Goal: Information Seeking & Learning: Learn about a topic

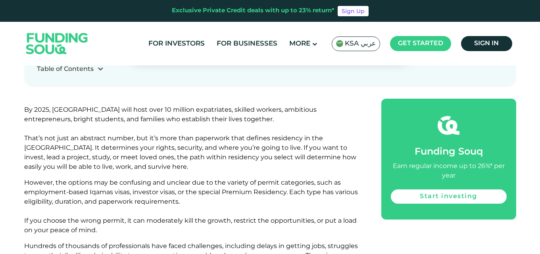
click at [159, 119] on span "By 2025, [GEOGRAPHIC_DATA] will host over 10 million expatriates, skilled worke…" at bounding box center [190, 138] width 332 height 65
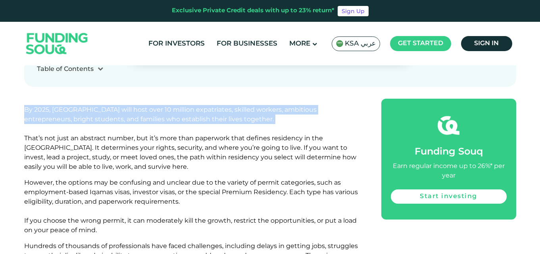
click at [159, 119] on span "By 2025, [GEOGRAPHIC_DATA] will host over 10 million expatriates, skilled worke…" at bounding box center [190, 138] width 332 height 65
click at [186, 124] on p "By 2025, [GEOGRAPHIC_DATA] will host over 10 million expatriates, skilled worke…" at bounding box center [193, 138] width 339 height 67
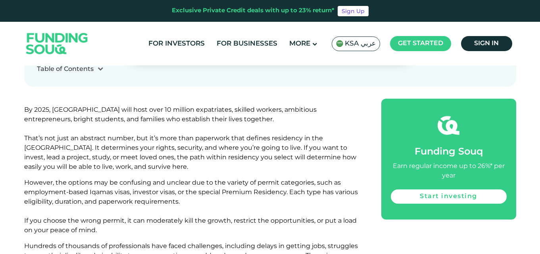
click at [158, 118] on span "By 2025, [GEOGRAPHIC_DATA] will host over 10 million expatriates, skilled worke…" at bounding box center [190, 138] width 332 height 65
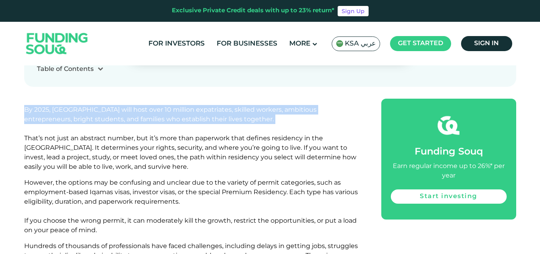
click at [158, 118] on span "By 2025, [GEOGRAPHIC_DATA] will host over 10 million expatriates, skilled worke…" at bounding box center [190, 138] width 332 height 65
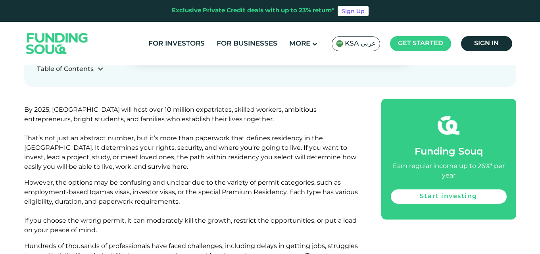
click at [154, 140] on span "By 2025, [GEOGRAPHIC_DATA] will host over 10 million expatriates, skilled worke…" at bounding box center [190, 138] width 332 height 65
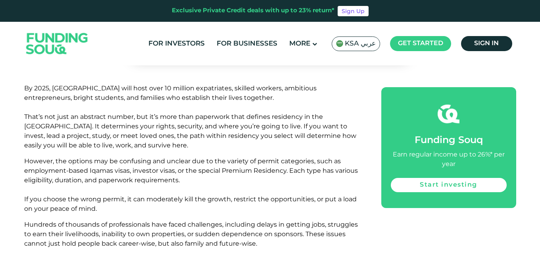
scroll to position [325, 0]
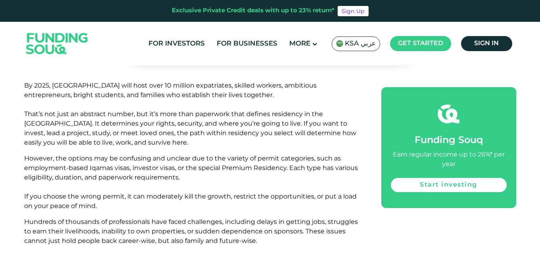
click at [171, 123] on span "By 2025, [GEOGRAPHIC_DATA] will host over 10 million expatriates, skilled worke…" at bounding box center [190, 114] width 332 height 65
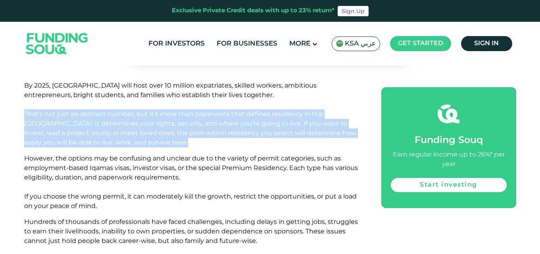
click at [171, 123] on span "By 2025, [GEOGRAPHIC_DATA] will host over 10 million expatriates, skilled worke…" at bounding box center [190, 114] width 332 height 65
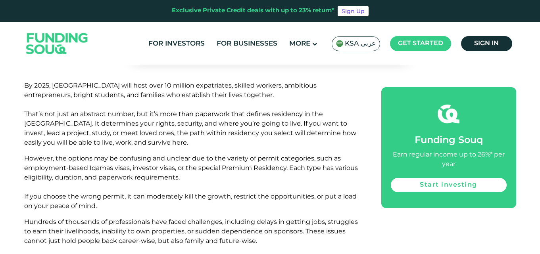
click at [198, 128] on p "By 2025, [GEOGRAPHIC_DATA] will host over 10 million expatriates, skilled worke…" at bounding box center [193, 114] width 339 height 67
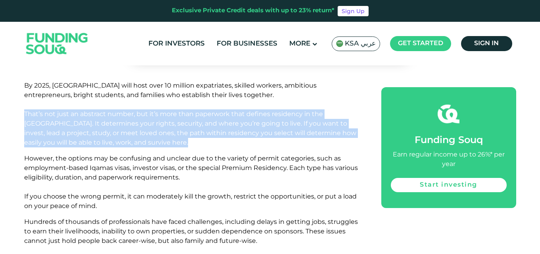
click at [198, 128] on p "By 2025, [GEOGRAPHIC_DATA] will host over 10 million expatriates, skilled worke…" at bounding box center [193, 114] width 339 height 67
click at [234, 125] on span "By 2025, [GEOGRAPHIC_DATA] will host over 10 million expatriates, skilled worke…" at bounding box center [190, 114] width 332 height 65
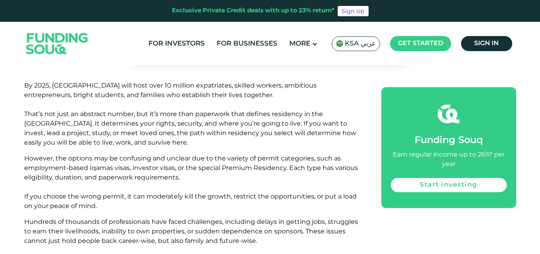
click at [247, 131] on span "By 2025, [GEOGRAPHIC_DATA] will host over 10 million expatriates, skilled worke…" at bounding box center [190, 114] width 332 height 65
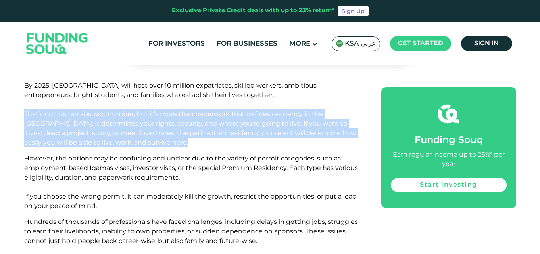
click at [247, 131] on span "By 2025, [GEOGRAPHIC_DATA] will host over 10 million expatriates, skilled worke…" at bounding box center [190, 114] width 332 height 65
click at [269, 140] on p "By 2025, [GEOGRAPHIC_DATA] will host over 10 million expatriates, skilled worke…" at bounding box center [193, 114] width 339 height 67
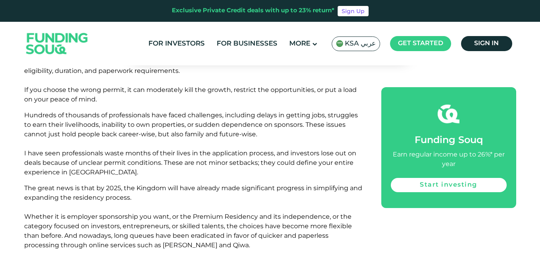
scroll to position [435, 0]
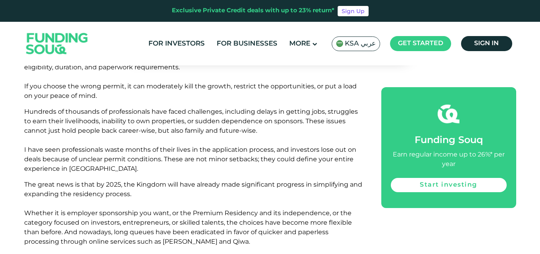
click at [124, 158] on span "Hundreds of thousands of professionals have faced challenges, including delays …" at bounding box center [190, 140] width 333 height 65
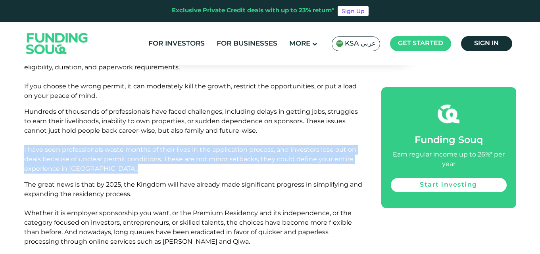
click at [124, 158] on span "Hundreds of thousands of professionals have faced challenges, including delays …" at bounding box center [190, 140] width 333 height 65
click at [159, 155] on span "Hundreds of thousands of professionals have faced challenges, including delays …" at bounding box center [190, 140] width 333 height 65
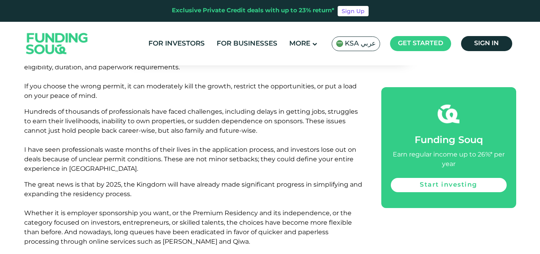
click at [149, 164] on p "Hundreds of thousands of professionals have faced challenges, including delays …" at bounding box center [193, 140] width 339 height 67
click at [181, 164] on p "Hundreds of thousands of professionals have faced challenges, including delays …" at bounding box center [193, 140] width 339 height 67
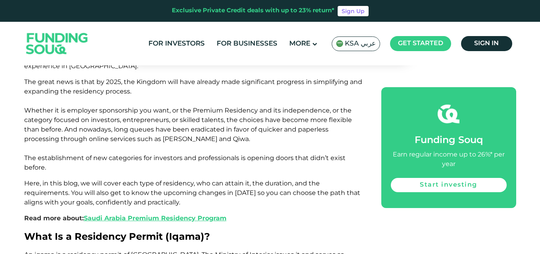
scroll to position [540, 0]
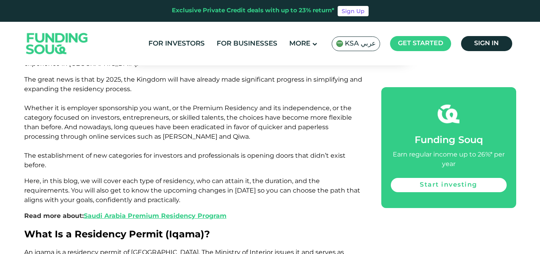
click at [112, 84] on p "The great news is that by 2025, the Kingdom will have already made significant …" at bounding box center [193, 122] width 339 height 95
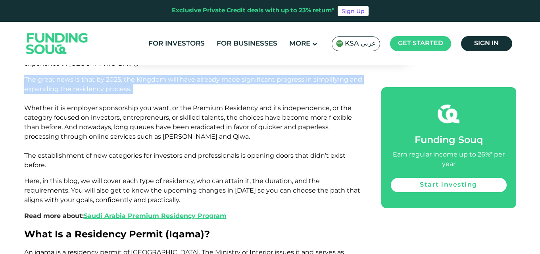
click at [112, 84] on p "The great news is that by 2025, the Kingdom will have already made significant …" at bounding box center [193, 122] width 339 height 95
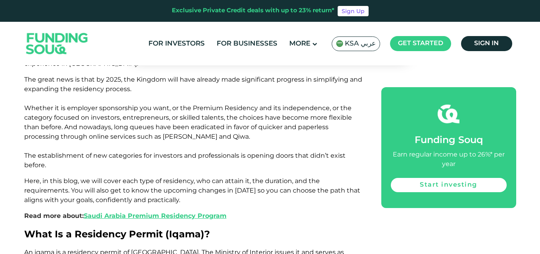
click at [135, 108] on span "The great news is that by 2025, the Kingdom will have already made significant …" at bounding box center [193, 122] width 338 height 93
click at [157, 115] on span "The great news is that by 2025, the Kingdom will have already made significant …" at bounding box center [193, 122] width 338 height 93
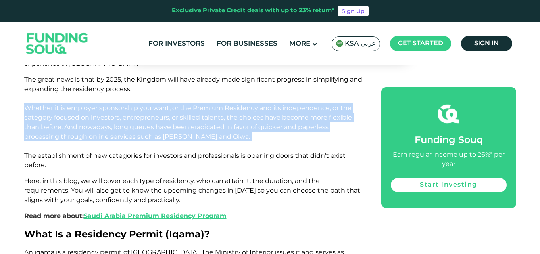
click at [157, 115] on span "The great news is that by 2025, the Kingdom will have already made significant …" at bounding box center [193, 122] width 338 height 93
click at [199, 130] on span "The great news is that by 2025, the Kingdom will have already made significant …" at bounding box center [193, 122] width 338 height 93
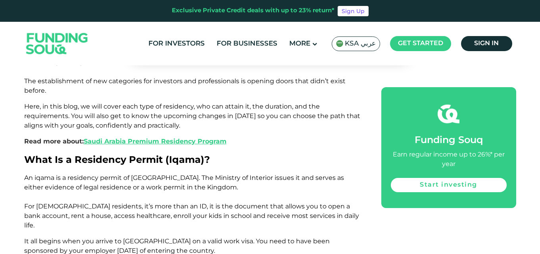
scroll to position [613, 0]
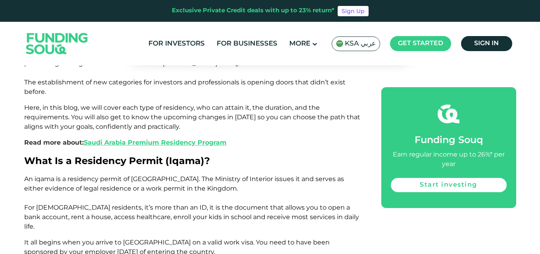
click at [115, 118] on span "Here, in this blog, we will cover each type of residency, who can attain it, th…" at bounding box center [192, 117] width 336 height 27
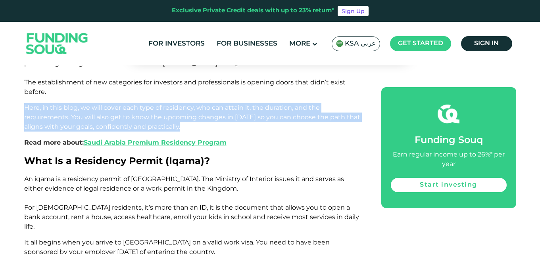
click at [115, 118] on span "Here, in this blog, we will cover each type of residency, who can attain it, th…" at bounding box center [192, 117] width 336 height 27
click at [175, 125] on span "Here, in this blog, we will cover each type of residency, who can attain it, th…" at bounding box center [192, 117] width 336 height 27
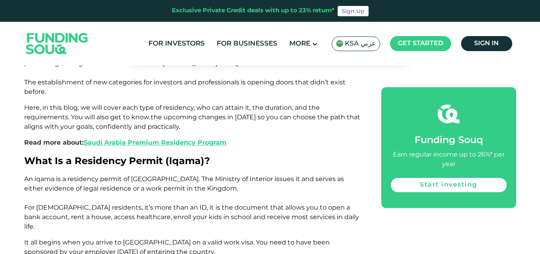
click at [164, 110] on span "Here, in this blog, we will cover each type of residency, who can attain it, th…" at bounding box center [192, 117] width 336 height 27
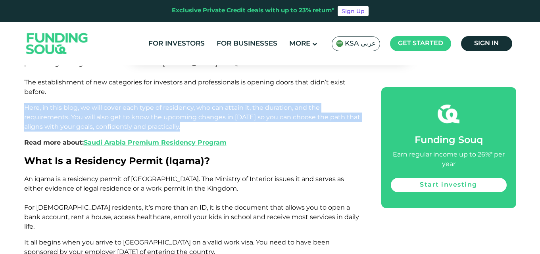
click at [164, 110] on span "Here, in this blog, we will cover each type of residency, who can attain it, th…" at bounding box center [192, 117] width 336 height 27
click at [113, 126] on span "Here, in this blog, we will cover each type of residency, who can attain it, th…" at bounding box center [192, 117] width 336 height 27
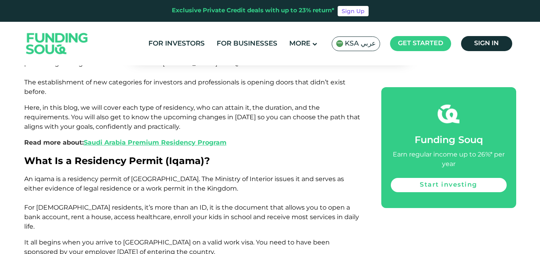
click at [181, 118] on span "Here, in this blog, we will cover each type of residency, who can attain it, th…" at bounding box center [192, 117] width 336 height 27
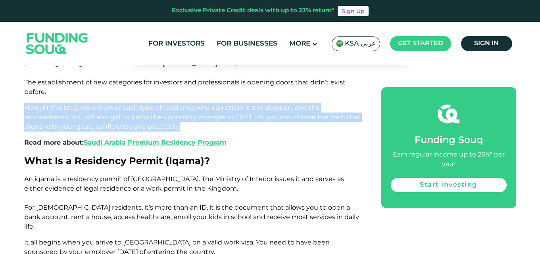
click at [181, 118] on span "Here, in this blog, we will cover each type of residency, who can attain it, th…" at bounding box center [192, 117] width 336 height 27
click at [197, 119] on span "Here, in this blog, we will cover each type of residency, who can attain it, th…" at bounding box center [192, 117] width 336 height 27
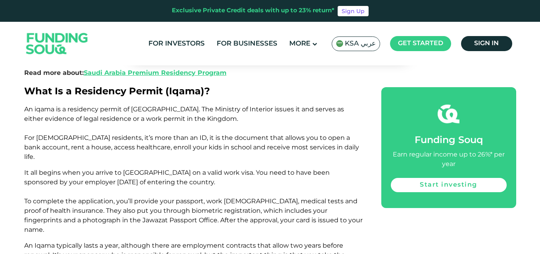
scroll to position [694, 0]
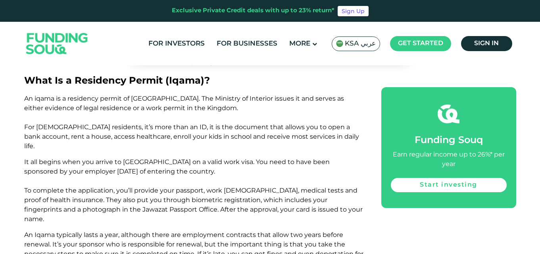
click at [113, 158] on span "It all begins when you arrive to [GEOGRAPHIC_DATA] on a valid work visa. You ne…" at bounding box center [193, 190] width 338 height 65
click at [126, 158] on span "It all begins when you arrive to [GEOGRAPHIC_DATA] on a valid work visa. You ne…" at bounding box center [193, 190] width 338 height 65
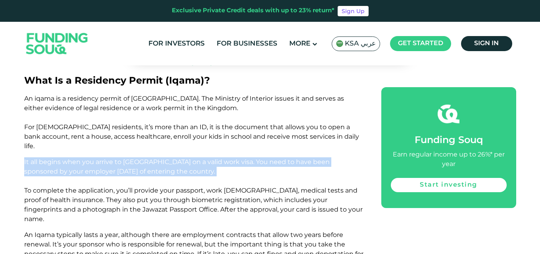
click at [126, 158] on span "It all begins when you arrive to [GEOGRAPHIC_DATA] on a valid work visa. You ne…" at bounding box center [193, 190] width 338 height 65
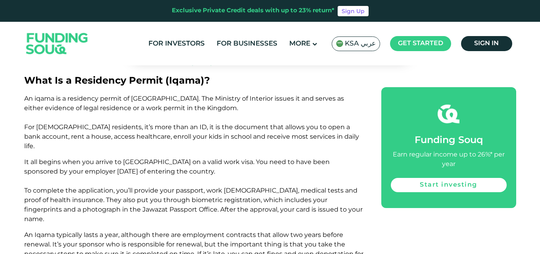
click at [167, 139] on span "An iqama is a residency permit of [GEOGRAPHIC_DATA]. The Ministry of Interior i…" at bounding box center [191, 122] width 335 height 55
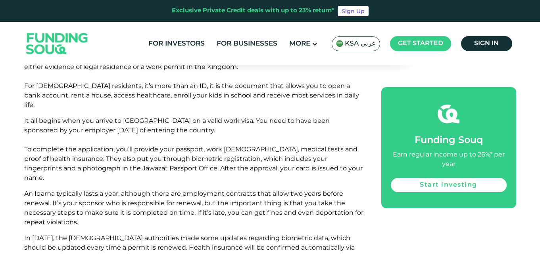
scroll to position [736, 0]
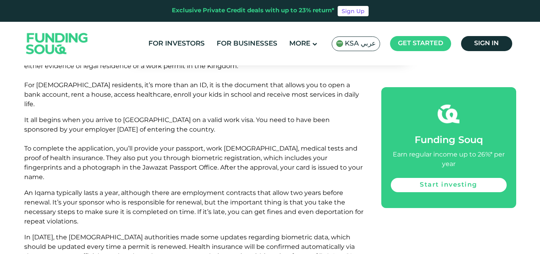
click at [68, 144] on p "It all begins when you arrive to [GEOGRAPHIC_DATA] on a valid work visa. You ne…" at bounding box center [193, 148] width 339 height 67
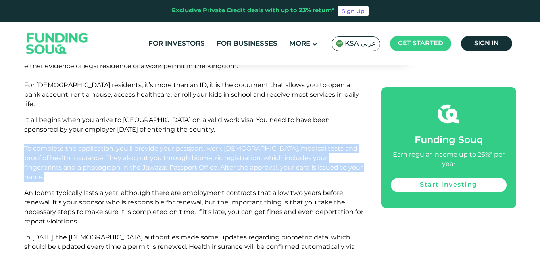
click at [68, 144] on p "It all begins when you arrive to [GEOGRAPHIC_DATA] on a valid work visa. You ne…" at bounding box center [193, 148] width 339 height 67
click at [110, 146] on span "It all begins when you arrive to [GEOGRAPHIC_DATA] on a valid work visa. You ne…" at bounding box center [193, 148] width 338 height 65
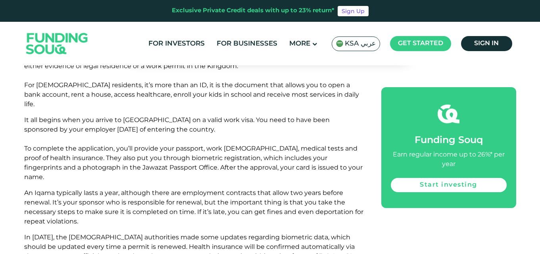
click at [99, 148] on span "It all begins when you arrive to [GEOGRAPHIC_DATA] on a valid work visa. You ne…" at bounding box center [193, 148] width 338 height 65
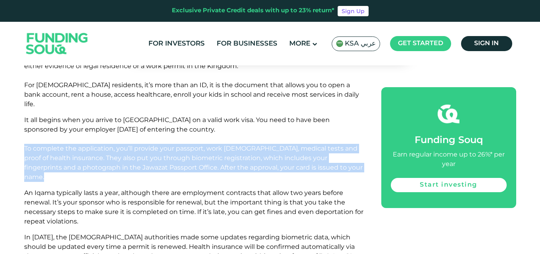
click at [99, 148] on span "It all begins when you arrive to [GEOGRAPHIC_DATA] on a valid work visa. You ne…" at bounding box center [193, 148] width 338 height 65
click at [110, 148] on span "It all begins when you arrive to [GEOGRAPHIC_DATA] on a valid work visa. You ne…" at bounding box center [193, 148] width 338 height 65
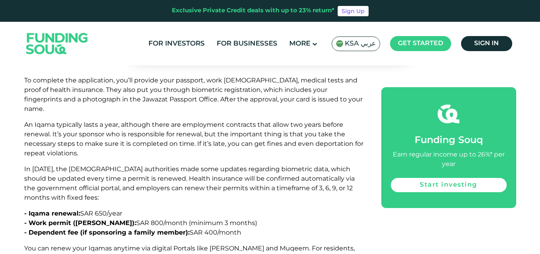
scroll to position [805, 0]
click at [112, 120] on p "An Iqama typically lasts a year, although there are employment contracts that a…" at bounding box center [193, 139] width 339 height 38
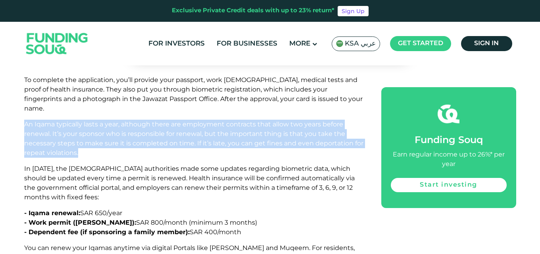
click at [112, 120] on p "An Iqama typically lasts a year, although there are employment contracts that a…" at bounding box center [193, 139] width 339 height 38
click at [128, 121] on span "An Iqama typically lasts a year, although there are employment contracts that a…" at bounding box center [193, 139] width 339 height 36
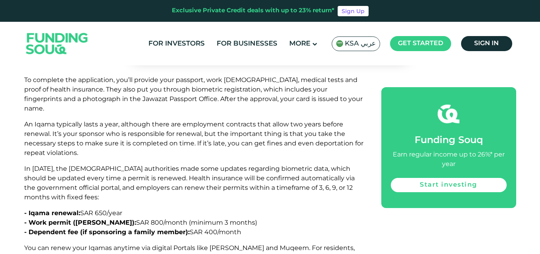
click at [77, 164] on p "In [DATE], the [DEMOGRAPHIC_DATA] authorities made some updates regarding biome…" at bounding box center [193, 183] width 339 height 38
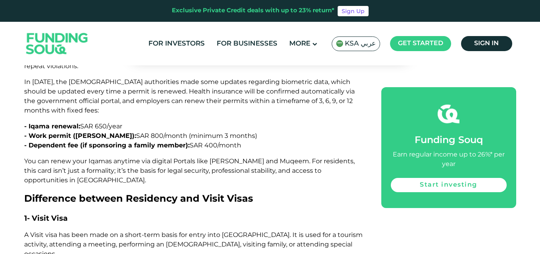
scroll to position [896, 0]
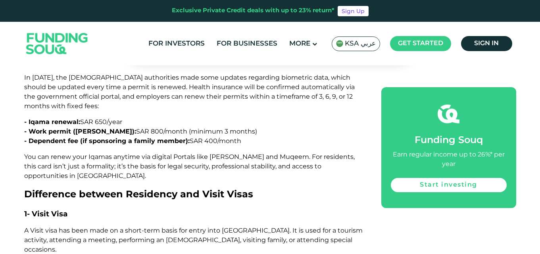
click at [100, 137] on span "- Dependent fee (if sponsoring a family member):" at bounding box center [106, 141] width 165 height 8
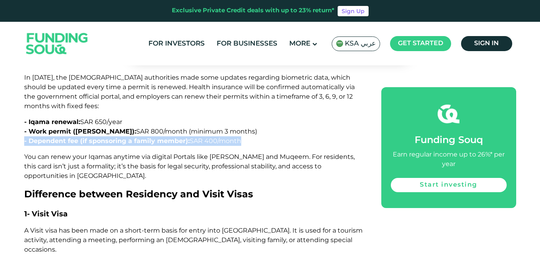
click at [100, 137] on span "- Dependent fee (if sponsoring a family member):" at bounding box center [106, 141] width 165 height 8
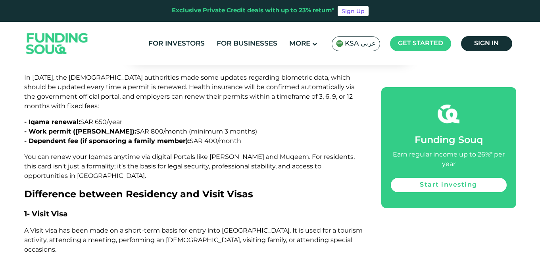
click at [115, 188] on span "Difference between Residency and Visit Visas" at bounding box center [138, 193] width 229 height 11
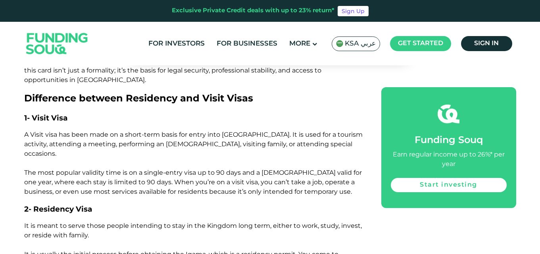
scroll to position [993, 0]
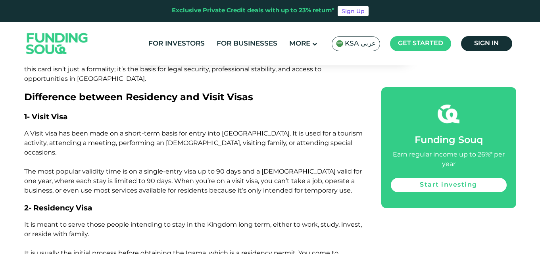
click at [61, 111] on h3 "1- Visit Visa" at bounding box center [193, 117] width 339 height 12
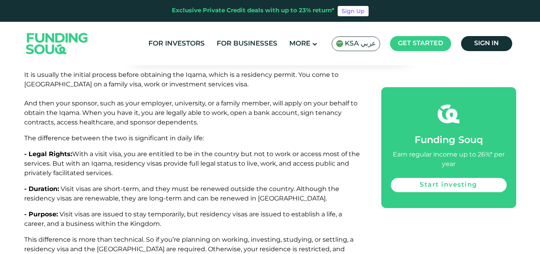
scroll to position [1172, 0]
click at [119, 134] on span "The difference between the two is significant in daily life:" at bounding box center [114, 138] width 180 height 8
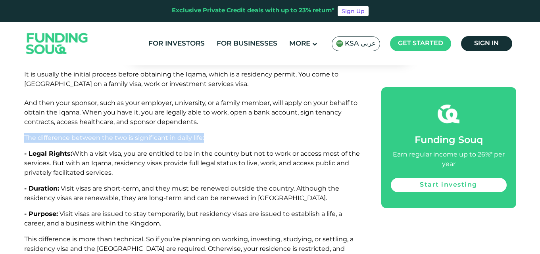
click at [119, 134] on span "The difference between the two is significant in daily life:" at bounding box center [114, 138] width 180 height 8
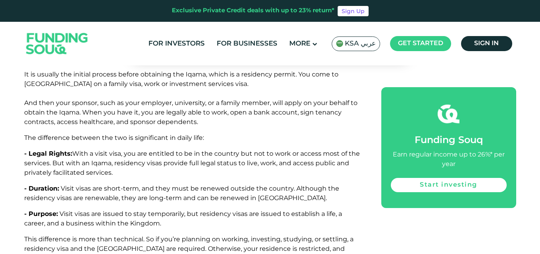
click at [122, 150] on span "With a visit visa, you are entitled to be in the country but not to work or acc…" at bounding box center [191, 163] width 335 height 27
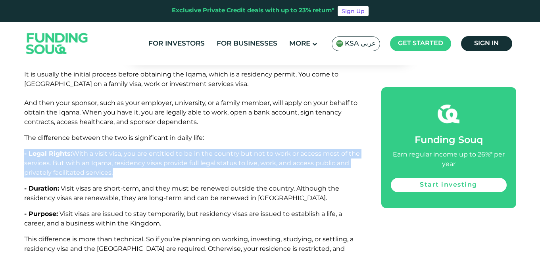
click at [122, 150] on span "With a visit visa, you are entitled to be in the country but not to work or acc…" at bounding box center [191, 163] width 335 height 27
click at [135, 150] on span "With a visit visa, you are entitled to be in the country but not to work or acc…" at bounding box center [191, 163] width 335 height 27
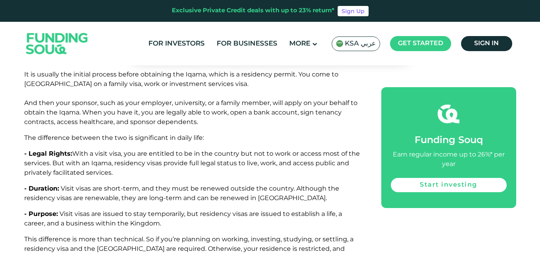
click at [98, 150] on span "With a visit visa, you are entitled to be in the country but not to work or acc…" at bounding box center [191, 163] width 335 height 27
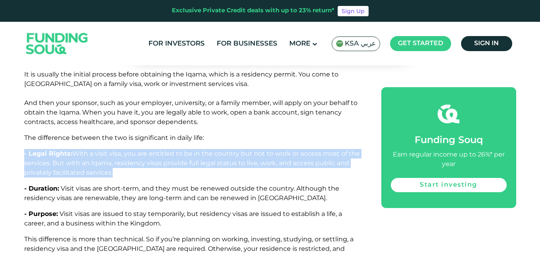
click at [98, 150] on span "With a visit visa, you are entitled to be in the country but not to work or acc…" at bounding box center [191, 163] width 335 height 27
click at [140, 150] on span "With a visit visa, you are entitled to be in the country but not to work or acc…" at bounding box center [191, 163] width 335 height 27
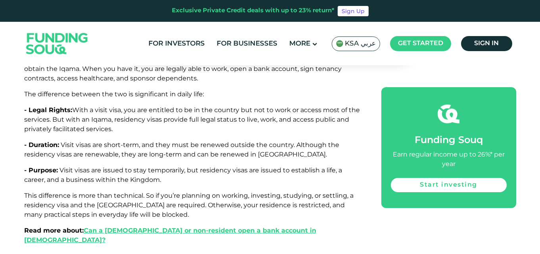
scroll to position [1224, 0]
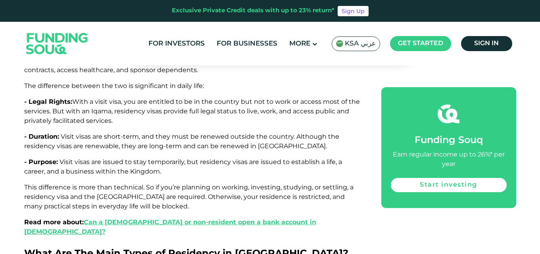
click at [136, 133] on span "Visit visas are short-term, and they must be renewed outside the country. Altho…" at bounding box center [181, 141] width 315 height 17
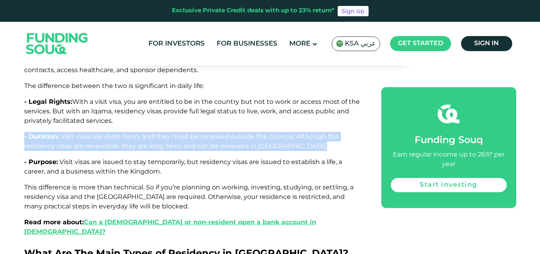
click at [136, 133] on span "Visit visas are short-term, and they must be renewed outside the country. Altho…" at bounding box center [181, 141] width 315 height 17
click at [153, 133] on span "Visit visas are short-term, and they must be renewed outside the country. Altho…" at bounding box center [181, 141] width 315 height 17
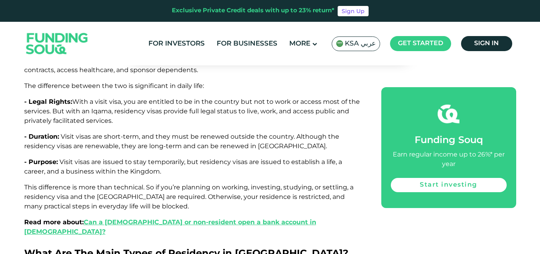
click at [96, 184] on span "This difference is more than technical. So if you’re planning on working, inves…" at bounding box center [188, 197] width 329 height 27
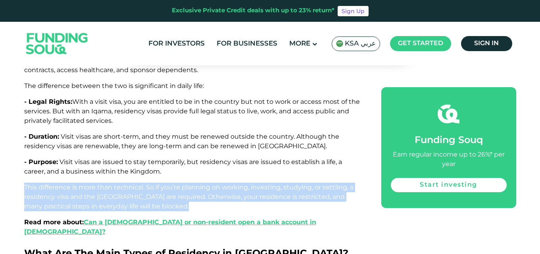
click at [96, 184] on span "This difference is more than technical. So if you’re planning on working, inves…" at bounding box center [188, 197] width 329 height 27
click at [110, 184] on span "This difference is more than technical. So if you’re planning on working, inves…" at bounding box center [188, 197] width 329 height 27
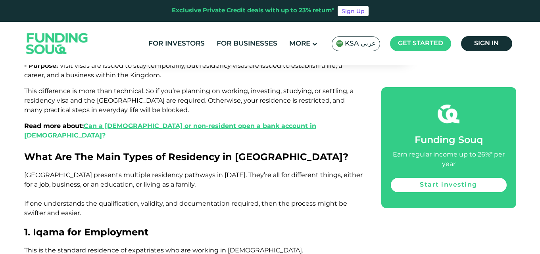
scroll to position [1327, 0]
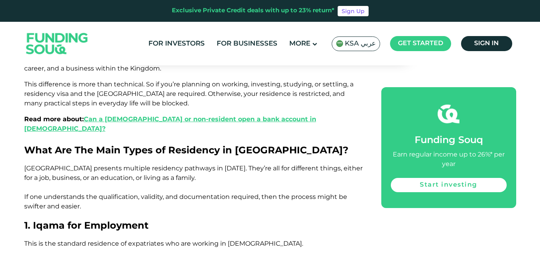
click at [122, 164] on p "[GEOGRAPHIC_DATA] presents multiple residency pathways in [DATE]. They’re all f…" at bounding box center [193, 188] width 339 height 48
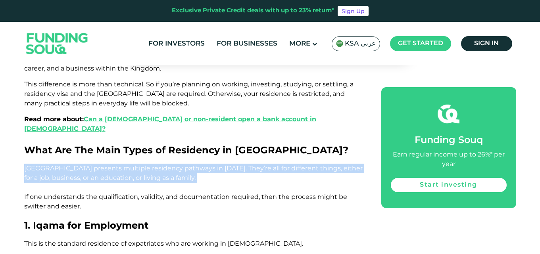
click at [122, 164] on p "[GEOGRAPHIC_DATA] presents multiple residency pathways in [DATE]. They’re all f…" at bounding box center [193, 188] width 339 height 48
click at [143, 164] on p "[GEOGRAPHIC_DATA] presents multiple residency pathways in [DATE]. They’re all f…" at bounding box center [193, 188] width 339 height 48
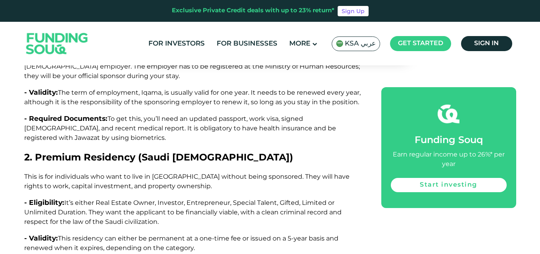
scroll to position [1531, 0]
click at [96, 199] on span "It’s either Real Estate Owner, Investor, Entrepreneur, Special Talent, Gifted, …" at bounding box center [182, 212] width 317 height 27
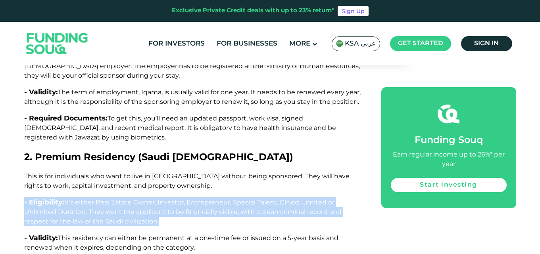
click at [96, 199] on span "It’s either Real Estate Owner, Investor, Entrepreneur, Special Talent, Gifted, …" at bounding box center [182, 212] width 317 height 27
click at [135, 199] on span "It’s either Real Estate Owner, Investor, Entrepreneur, Special Talent, Gifted, …" at bounding box center [182, 212] width 317 height 27
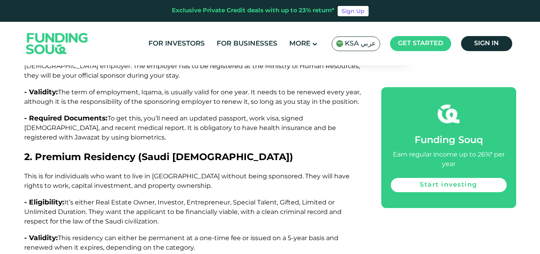
click at [245, 197] on p "- Eligibility: It’s either Real Estate Owner, Investor, Entrepreneur, Special T…" at bounding box center [193, 211] width 339 height 29
click at [236, 199] on span "It’s either Real Estate Owner, Investor, Entrepreneur, Special Talent, Gifted, …" at bounding box center [182, 212] width 317 height 27
click at [208, 199] on span "It’s either Real Estate Owner, Investor, Entrepreneur, Special Talent, Gifted, …" at bounding box center [182, 212] width 317 height 27
drag, startPoint x: 232, startPoint y: 165, endPoint x: 275, endPoint y: 163, distance: 43.6
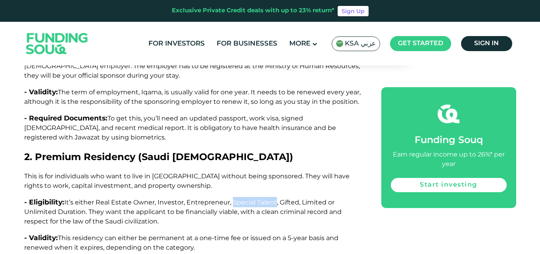
click at [275, 199] on span "It’s either Real Estate Owner, Investor, Entrepreneur, Special Talent, Gifted, …" at bounding box center [182, 212] width 317 height 27
copy span "Special Talent"
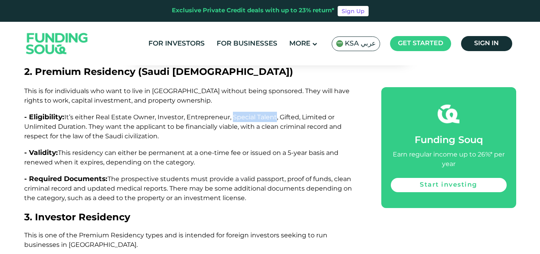
scroll to position [1616, 0]
copy span "Special Talent"
click at [161, 149] on span "This residency can either be permanent at a one-time fee or issued on a 5-year …" at bounding box center [181, 157] width 314 height 17
click at [205, 113] on span "It’s either Real Estate Owner, Investor, Entrepreneur, Special Talent, Gifted, …" at bounding box center [182, 126] width 317 height 27
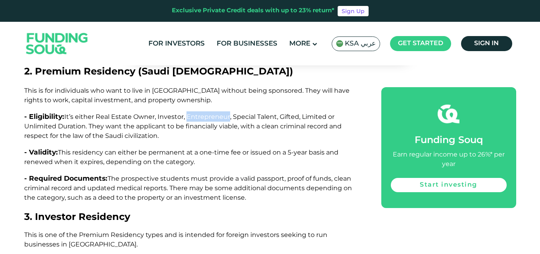
click at [205, 113] on span "It’s either Real Estate Owner, Investor, Entrepreneur, Special Talent, Gifted, …" at bounding box center [182, 126] width 317 height 27
copy span "Entrepreneur"
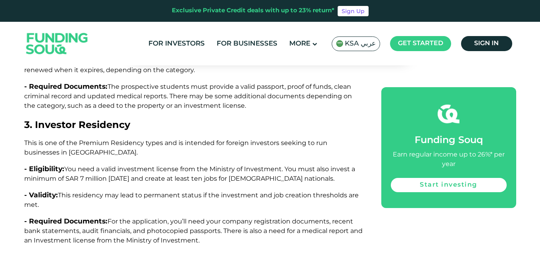
scroll to position [1695, 0]
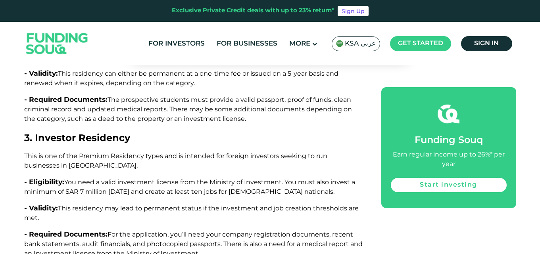
click at [125, 178] on span "You need a valid investment license from the Ministry of Investment. You must a…" at bounding box center [189, 186] width 331 height 17
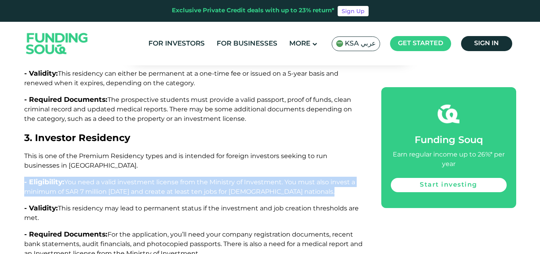
click at [125, 178] on span "You need a valid investment license from the Ministry of Investment. You must a…" at bounding box center [189, 186] width 331 height 17
click at [159, 177] on p "- Eligibility: You need a valid investment license from the Ministry of Investm…" at bounding box center [193, 187] width 339 height 20
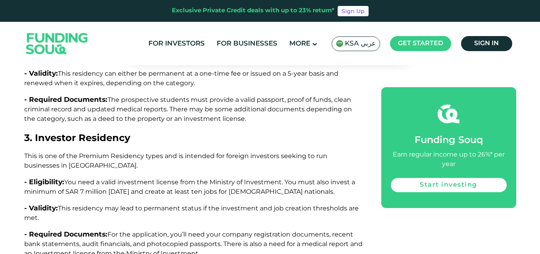
click at [140, 178] on span "You need a valid investment license from the Ministry of Investment. You must a…" at bounding box center [189, 186] width 331 height 17
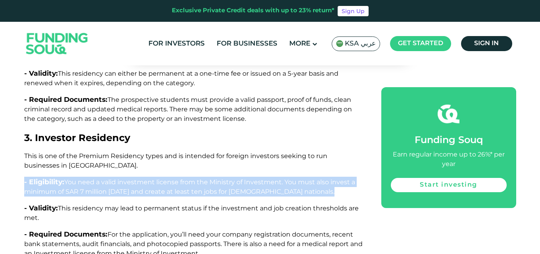
click at [140, 178] on span "You need a valid investment license from the Ministry of Investment. You must a…" at bounding box center [189, 186] width 331 height 17
click at [173, 178] on span "You need a valid investment license from the Ministry of Investment. You must a…" at bounding box center [189, 186] width 331 height 17
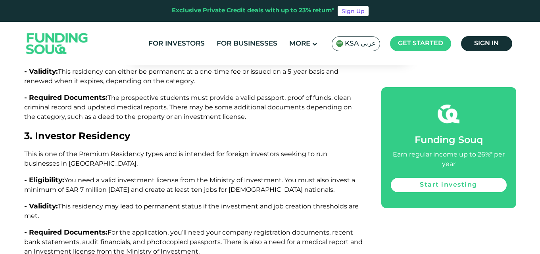
scroll to position [1700, 0]
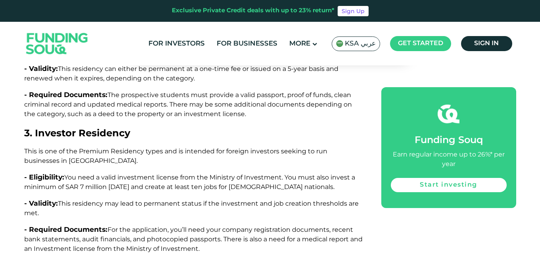
click at [190, 200] on span "This residency may lead to permanent status if the investment and job creation …" at bounding box center [191, 208] width 334 height 17
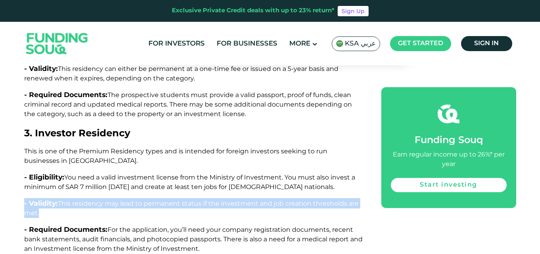
click at [190, 200] on span "This residency may lead to permanent status if the investment and job creation …" at bounding box center [191, 208] width 334 height 17
click at [208, 200] on span "This residency may lead to permanent status if the investment and job creation …" at bounding box center [191, 208] width 334 height 17
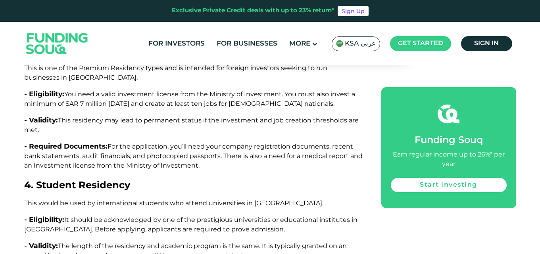
scroll to position [1784, 0]
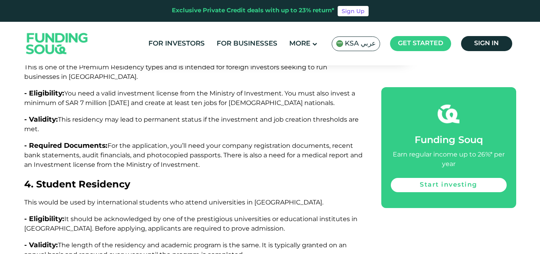
click at [155, 140] on p "- Required Documents: For the application, you’ll need your company registratio…" at bounding box center [193, 154] width 339 height 29
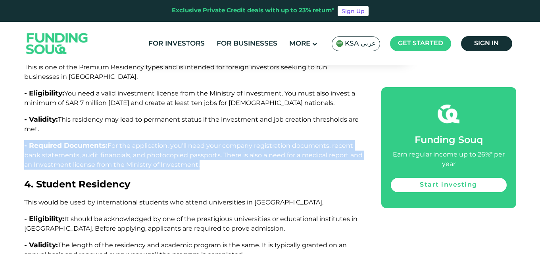
click at [155, 140] on p "- Required Documents: For the application, you’ll need your company registratio…" at bounding box center [193, 154] width 339 height 29
click at [192, 142] on span "For the application, you’ll need your company registration documents, recent ba…" at bounding box center [193, 155] width 338 height 27
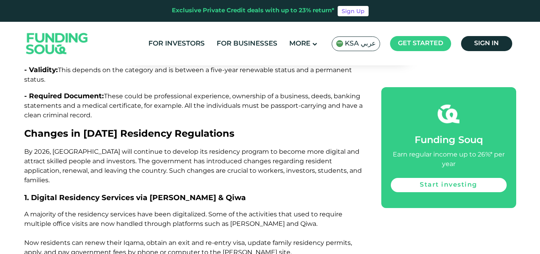
scroll to position [2264, 0]
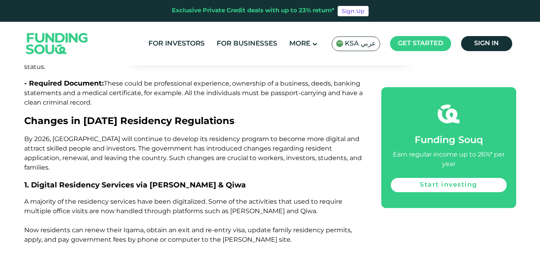
click at [153, 135] on span "By 2026, [GEOGRAPHIC_DATA] will continue to develop its residency program to be…" at bounding box center [192, 153] width 337 height 36
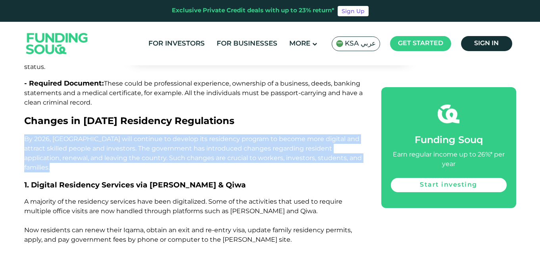
click at [153, 135] on span "By 2026, [GEOGRAPHIC_DATA] will continue to develop its residency program to be…" at bounding box center [192, 153] width 337 height 36
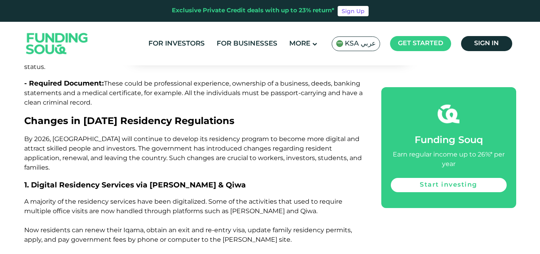
click at [211, 115] on span "Changes in [DATE] Residency Regulations" at bounding box center [129, 120] width 210 height 11
click at [168, 134] on p "By 2026, [GEOGRAPHIC_DATA] will continue to develop its residency program to be…" at bounding box center [193, 153] width 339 height 38
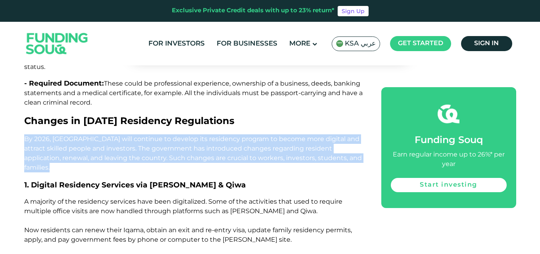
click at [168, 134] on p "By 2026, [GEOGRAPHIC_DATA] will continue to develop its residency program to be…" at bounding box center [193, 153] width 339 height 38
click at [195, 135] on span "By 2026, [GEOGRAPHIC_DATA] will continue to develop its residency program to be…" at bounding box center [192, 153] width 337 height 36
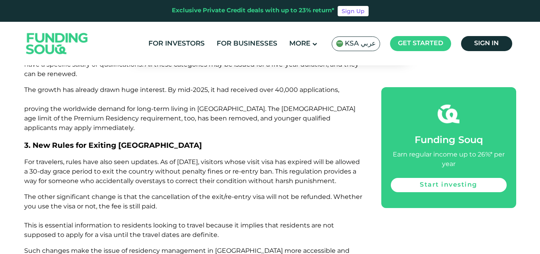
scroll to position [2641, 0]
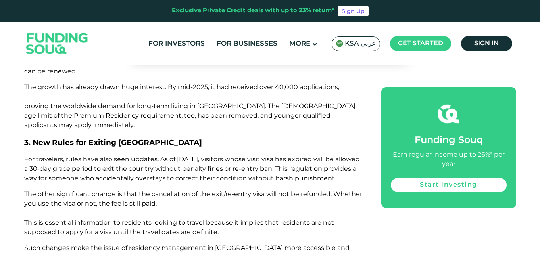
click at [168, 155] on p "For travelers, rules have also seen updates. As of [DATE], visitors whose visit…" at bounding box center [193, 169] width 339 height 29
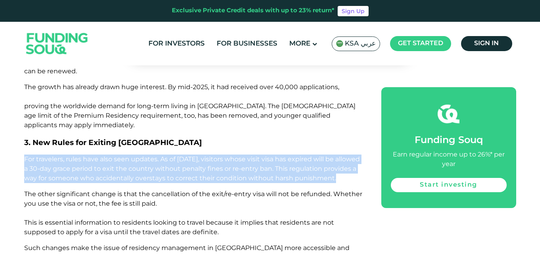
click at [168, 155] on p "For travelers, rules have also seen updates. As of [DATE], visitors whose visit…" at bounding box center [193, 169] width 339 height 29
click at [188, 155] on span "For travelers, rules have also seen updates. As of [DATE], visitors whose visit…" at bounding box center [191, 168] width 335 height 27
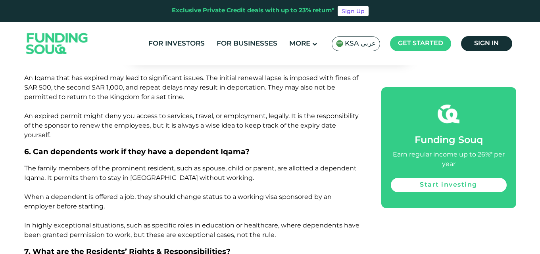
scroll to position [3349, 0]
